Goal: Navigation & Orientation: Find specific page/section

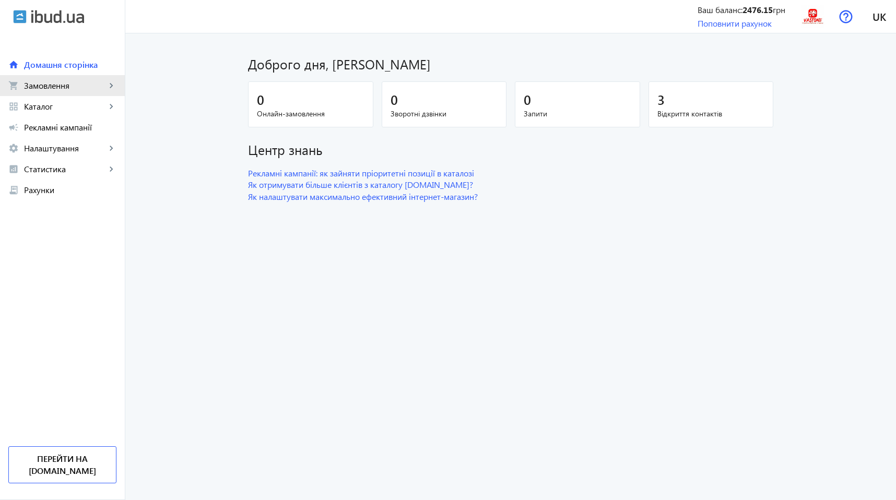
click at [27, 89] on span "Замовлення" at bounding box center [65, 85] width 82 height 10
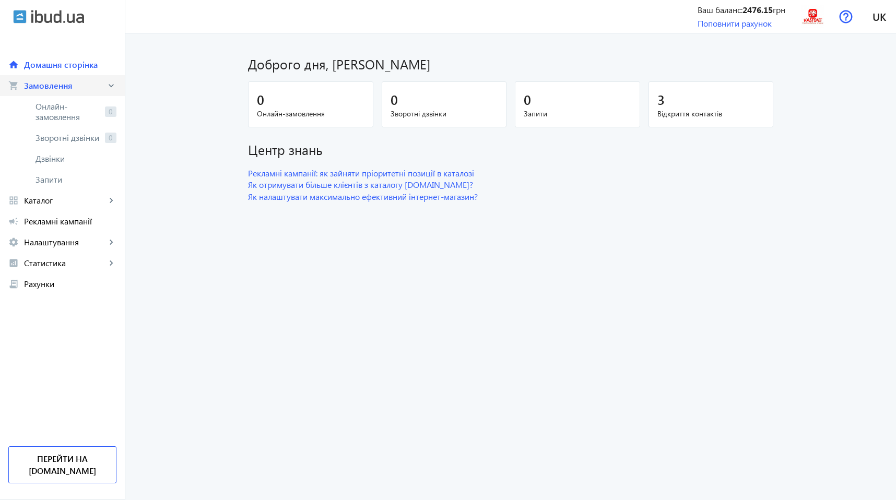
click at [27, 89] on span "Замовлення" at bounding box center [65, 85] width 82 height 10
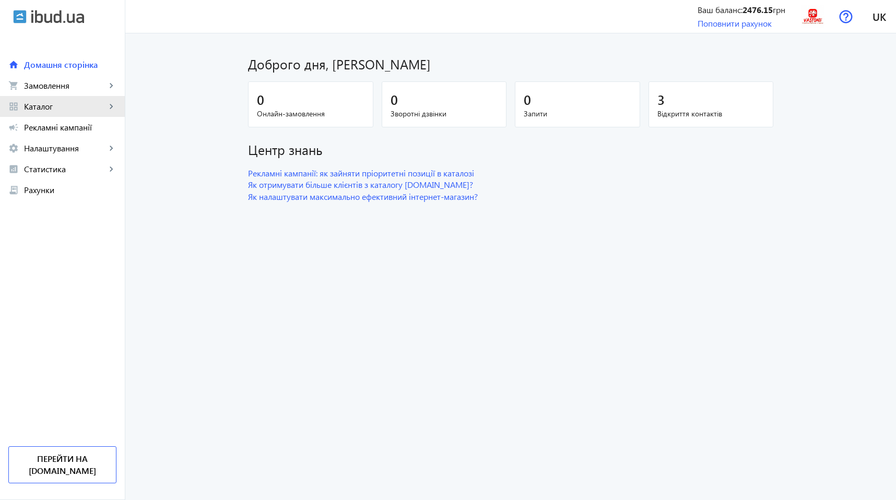
click at [48, 111] on span "Каталог" at bounding box center [65, 106] width 82 height 10
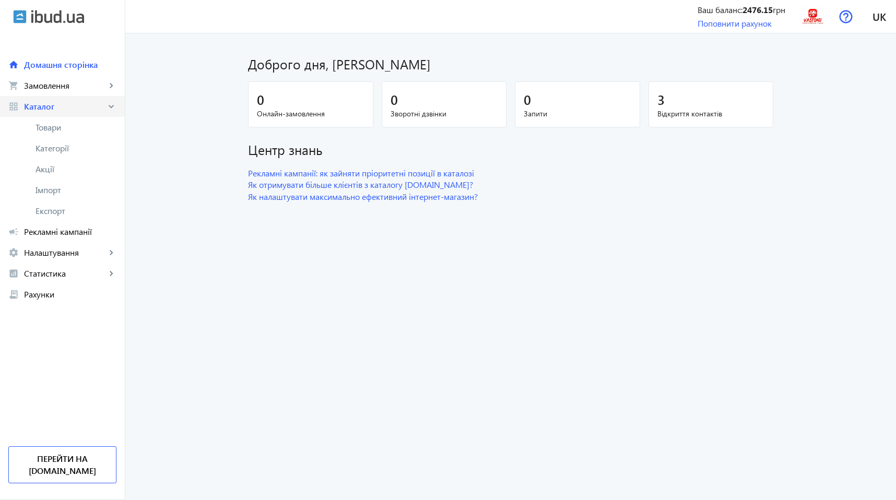
click at [48, 111] on span "Каталог" at bounding box center [65, 106] width 82 height 10
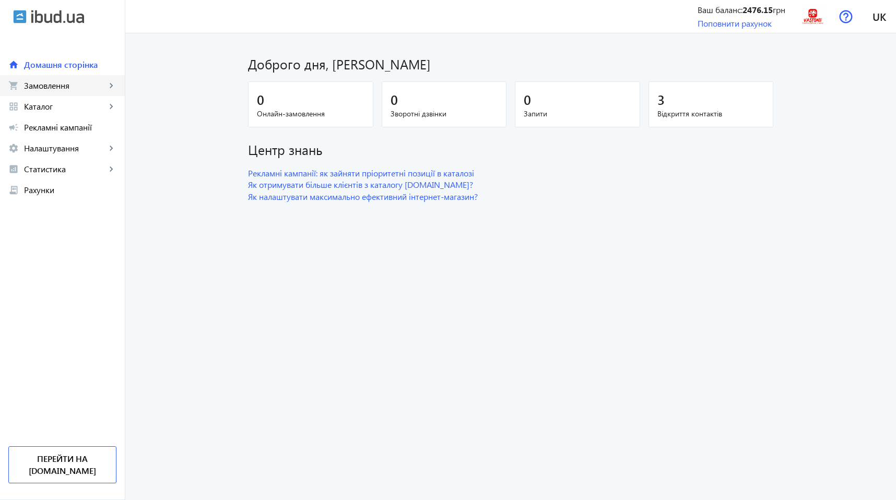
click at [51, 86] on span "Замовлення" at bounding box center [65, 85] width 82 height 10
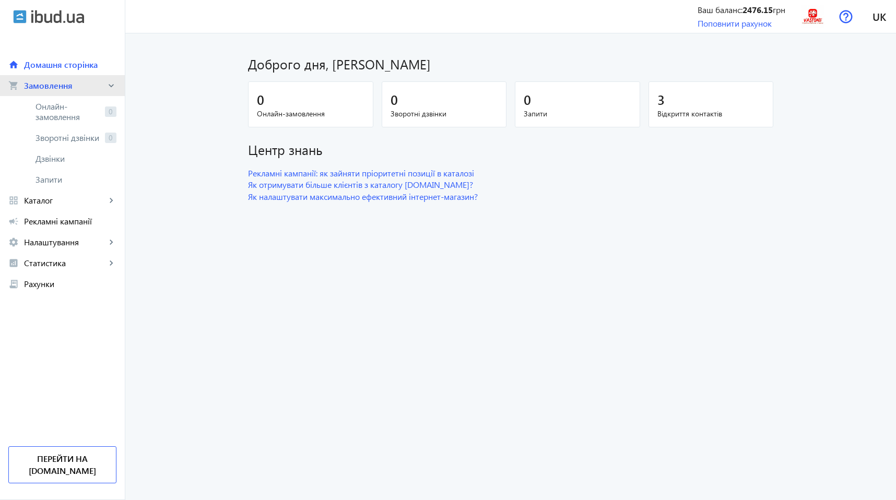
click at [51, 86] on span "Замовлення" at bounding box center [65, 85] width 82 height 10
